Goal: Ask a question

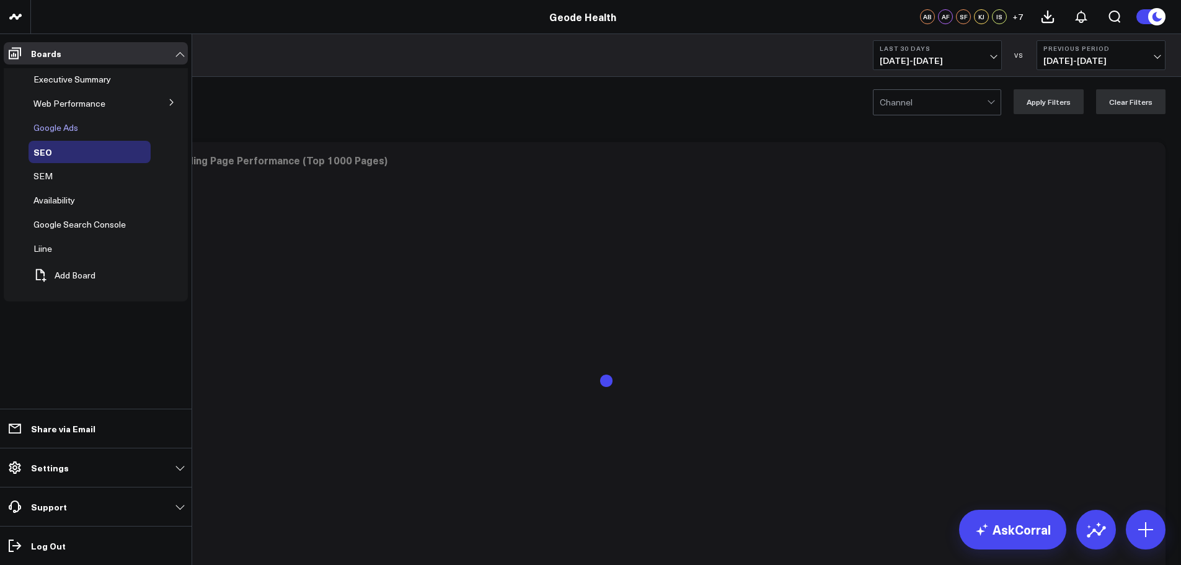
click at [68, 128] on span "Google Ads" at bounding box center [55, 128] width 45 height 12
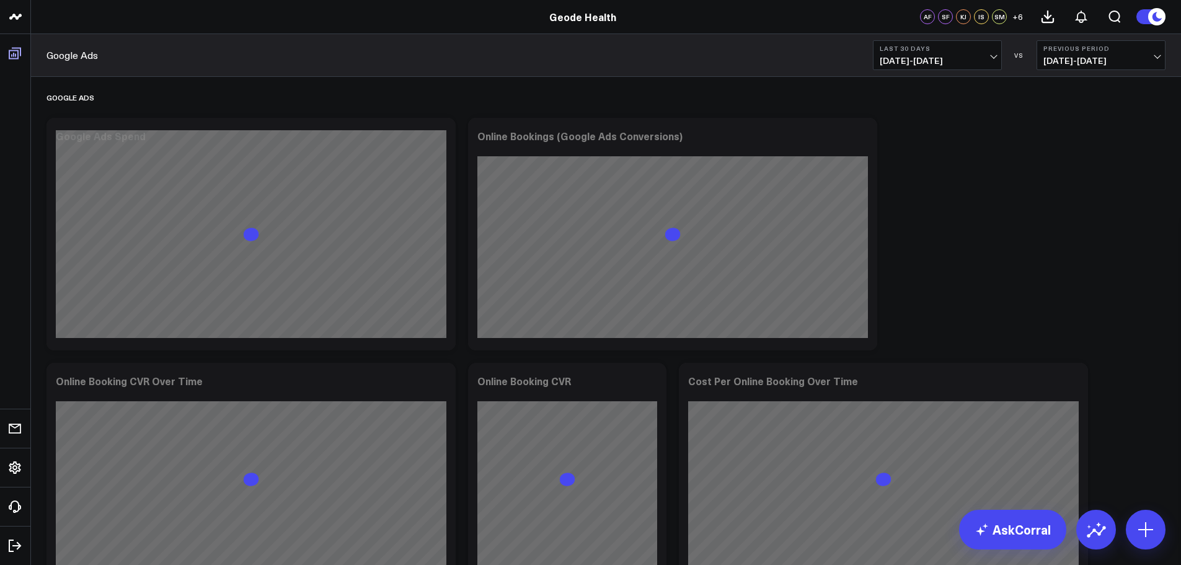
click at [14, 51] on icon at bounding box center [15, 54] width 12 height 12
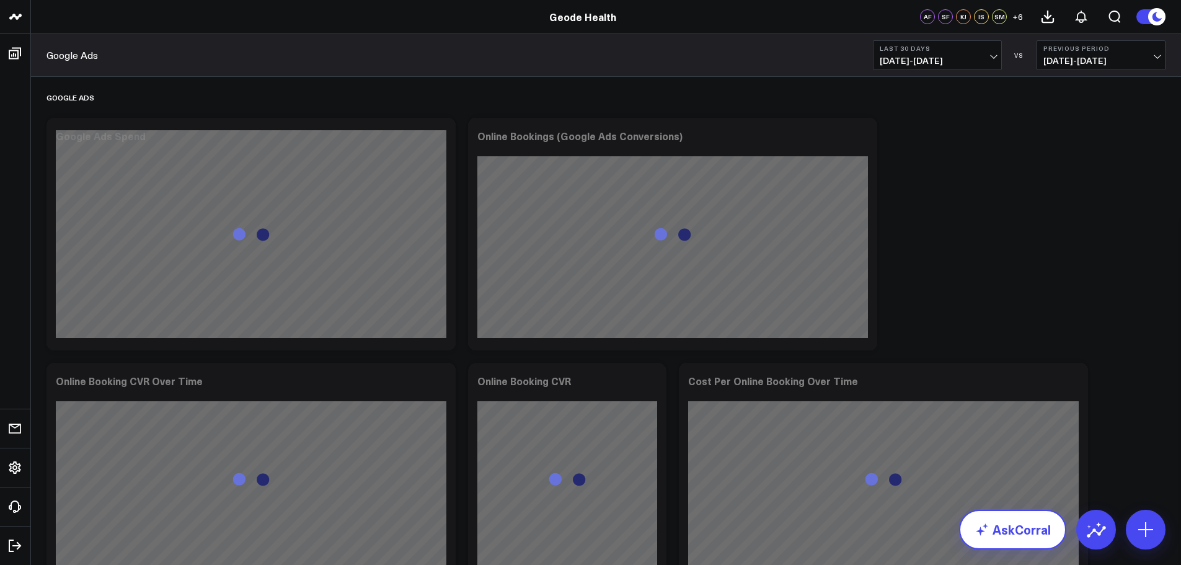
click at [1021, 538] on link "AskCorral" at bounding box center [1012, 530] width 107 height 40
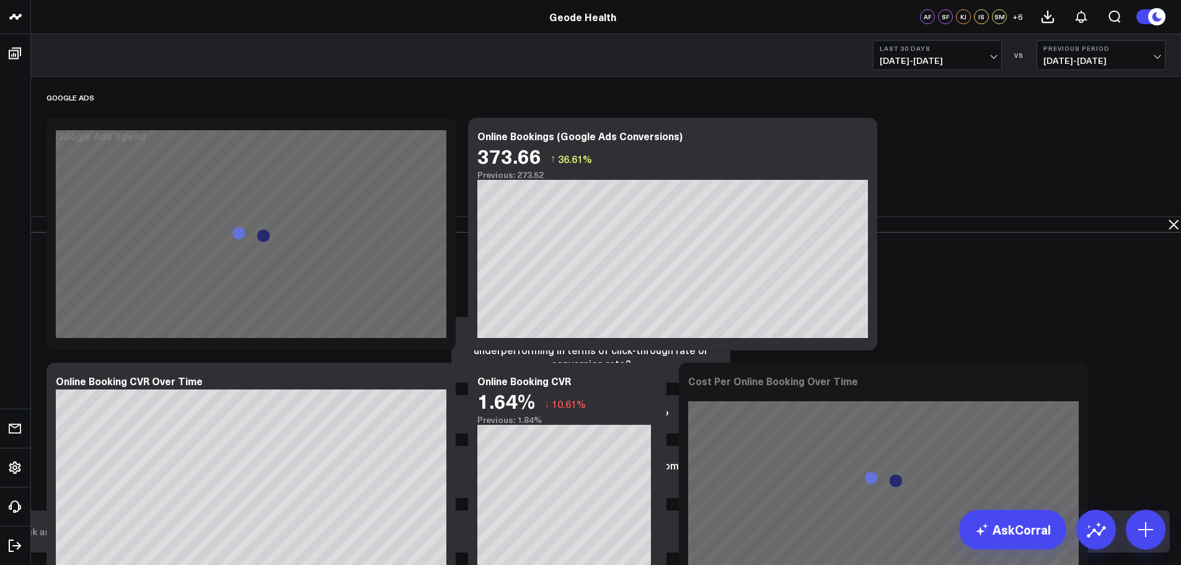
click at [843, 540] on textarea at bounding box center [580, 531] width 1126 height 22
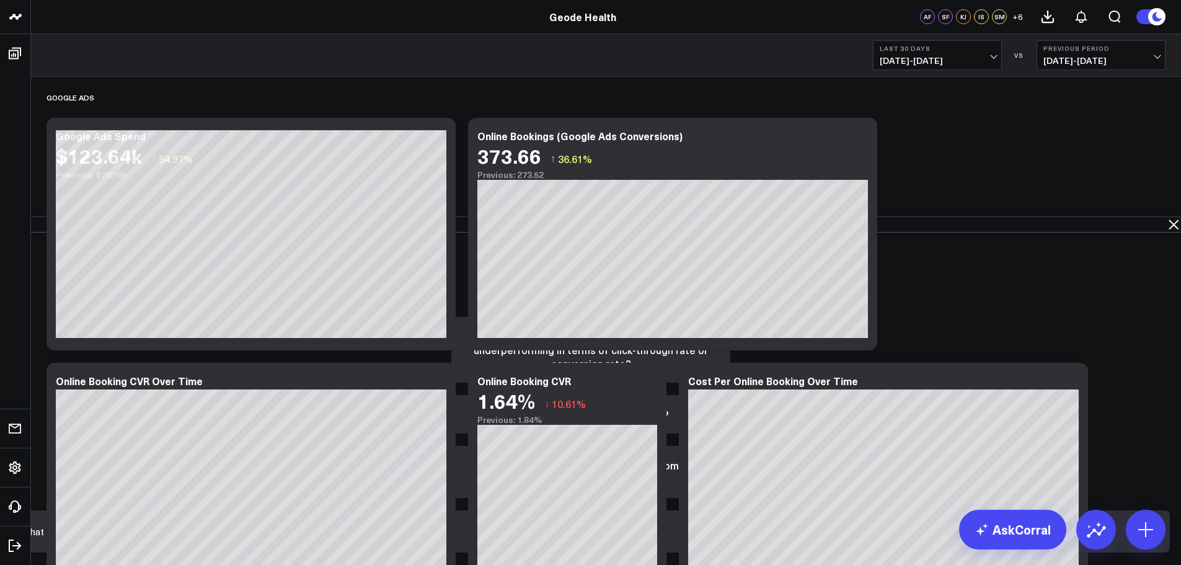
type textarea "What are the top 10 cities users are searching/interacting with?"
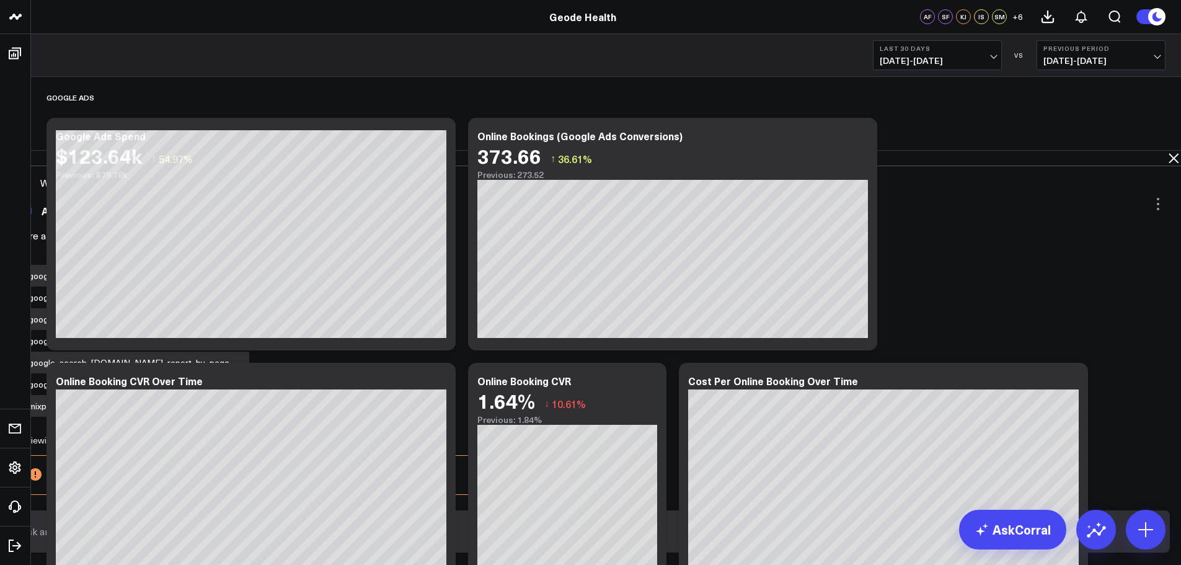
scroll to position [66, 0]
click at [843, 542] on textarea at bounding box center [580, 531] width 1126 height 22
click at [779, 543] on textarea at bounding box center [580, 531] width 1126 height 22
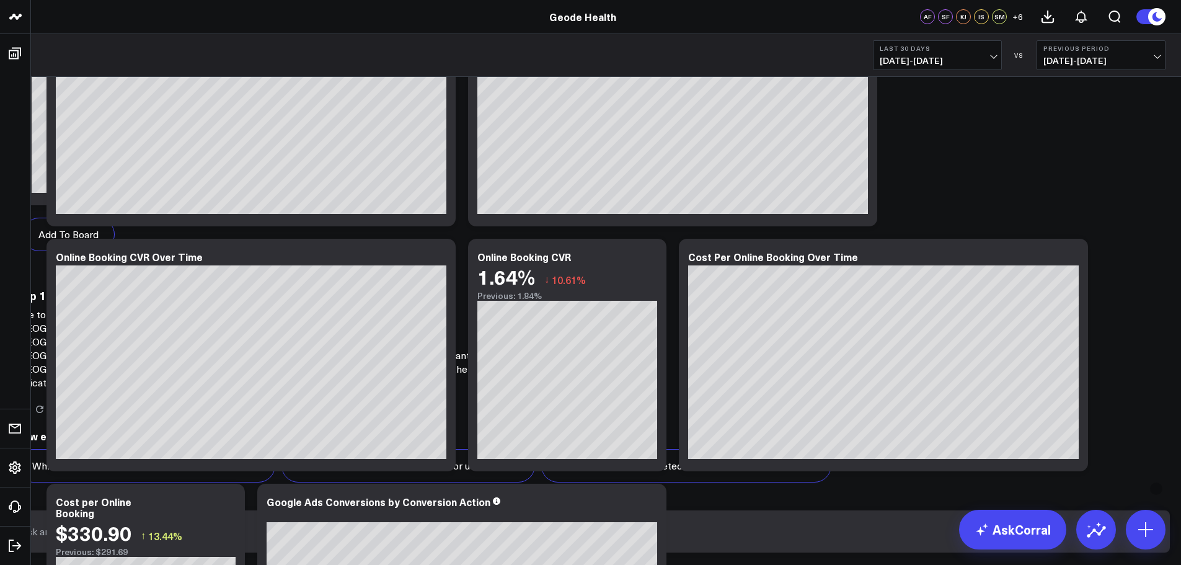
scroll to position [0, 0]
drag, startPoint x: 610, startPoint y: 231, endPoint x: 848, endPoint y: 319, distance: 253.6
drag, startPoint x: 910, startPoint y: 316, endPoint x: 847, endPoint y: 334, distance: 65.3
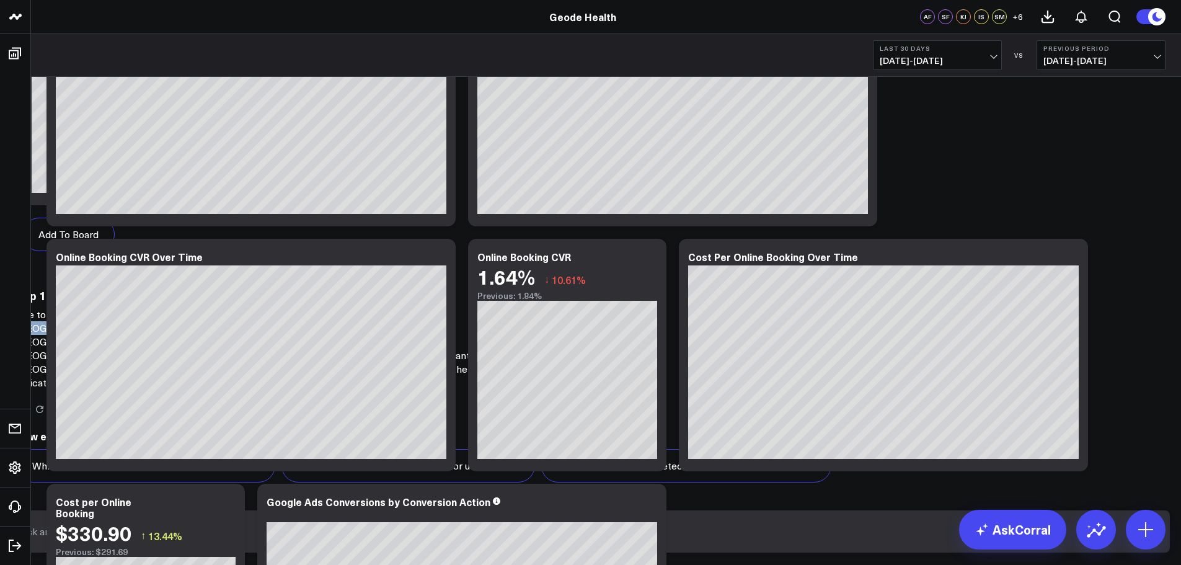
click at [512, 334] on p "The top 10 cities where users are searching or interacting the most are [GEOGRA…" at bounding box center [264, 349] width 496 height 82
copy p "[GEOGRAPHIC_DATA], [GEOGRAPHIC_DATA], [GEOGRAPHIC_DATA], [GEOGRAPHIC_DATA], [GE…"
